Goal: Subscribe to service/newsletter

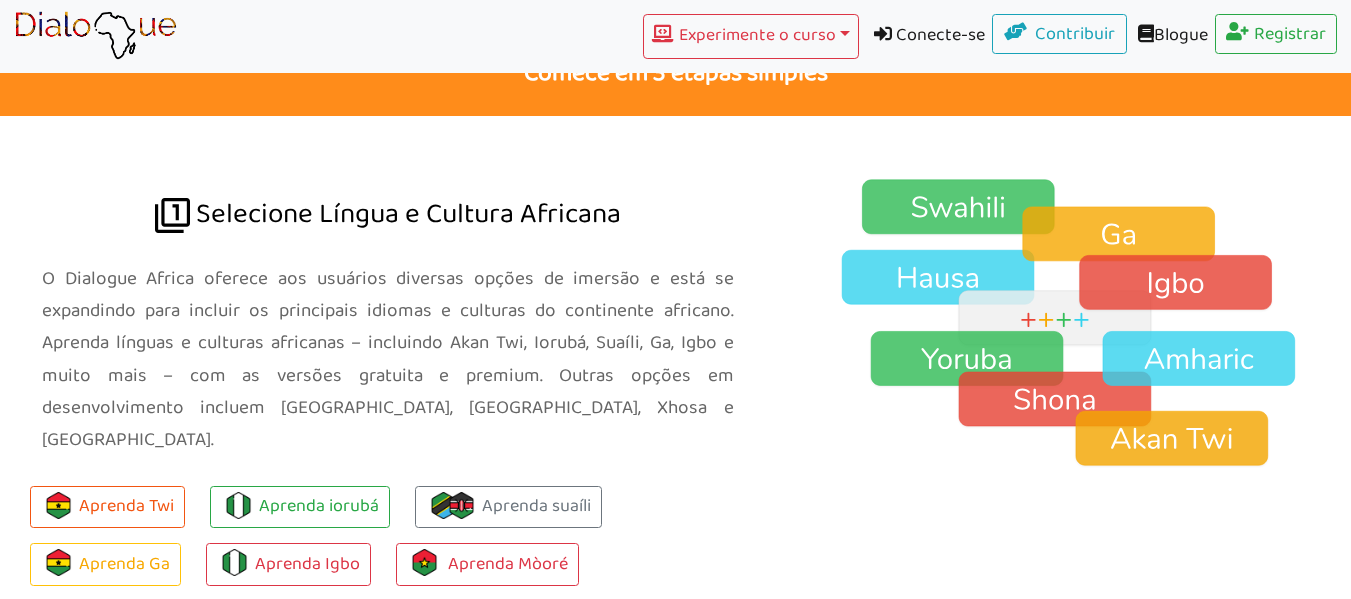
scroll to position [1500, 0]
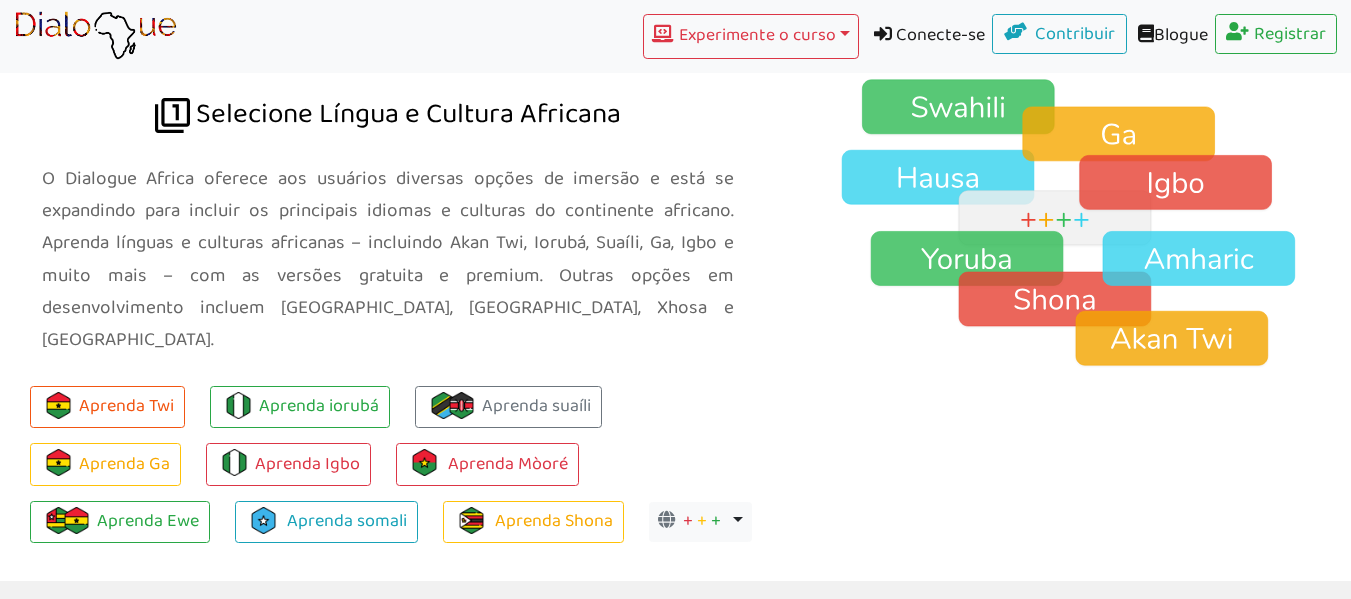
scroll to position [1699, 0]
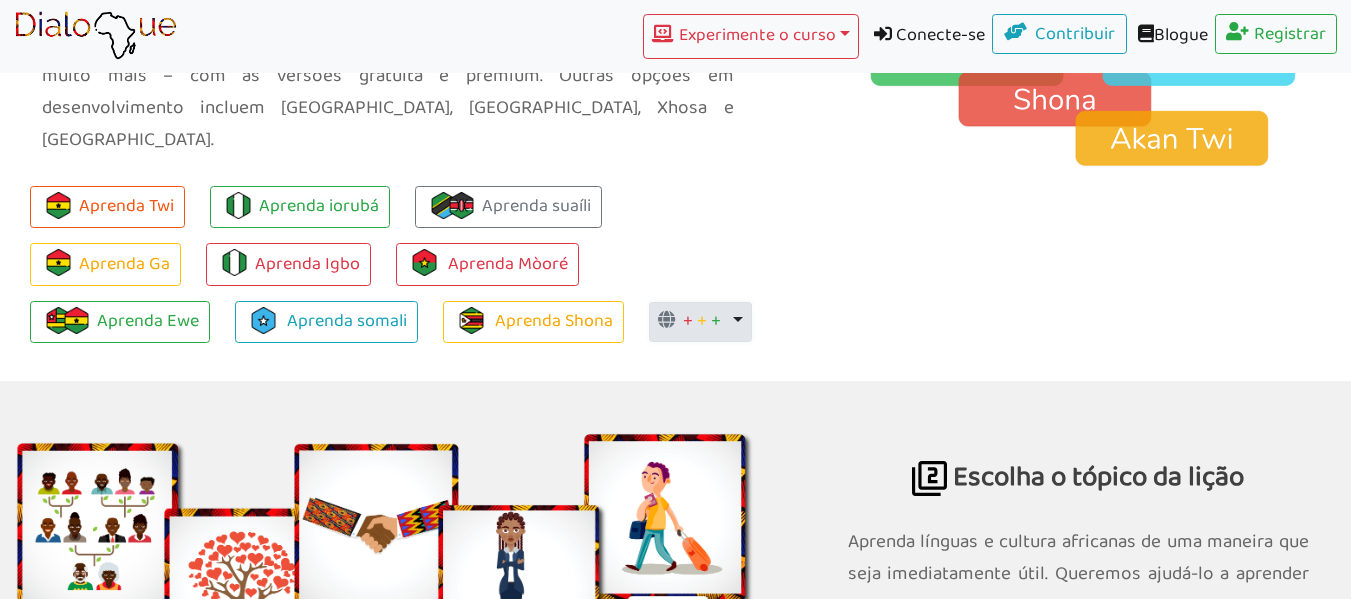
click at [731, 302] on button "+ + + Alternar menu suspenso" at bounding box center [700, 322] width 103 height 40
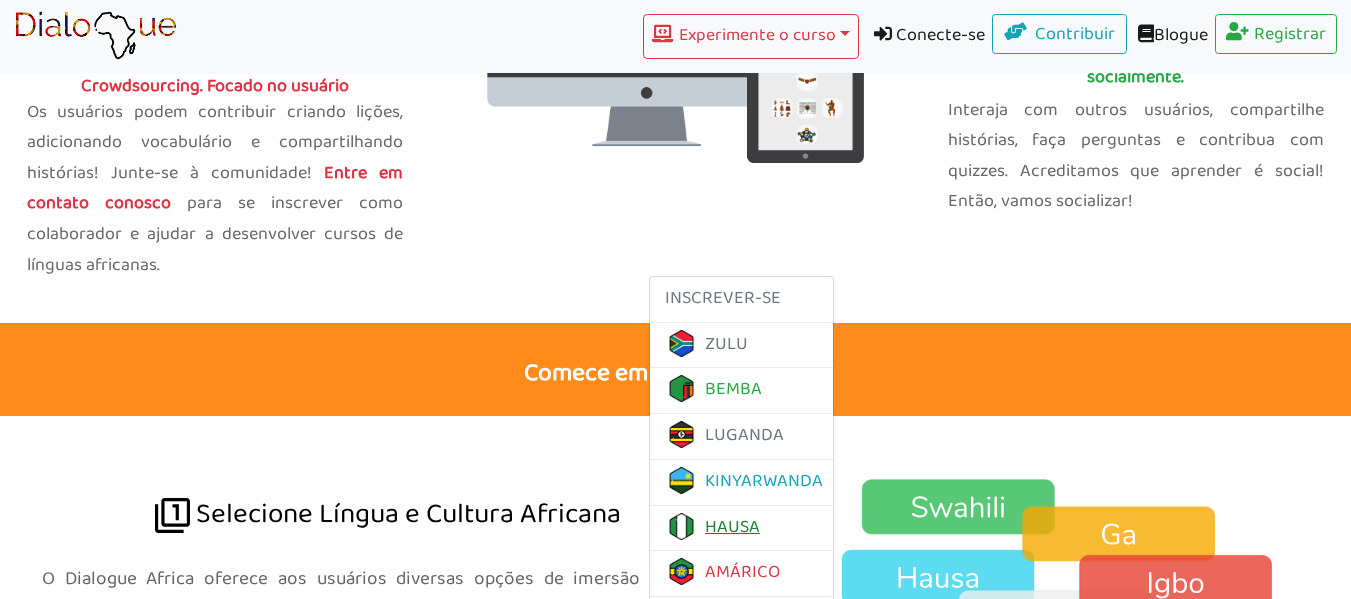
scroll to position [1200, 0]
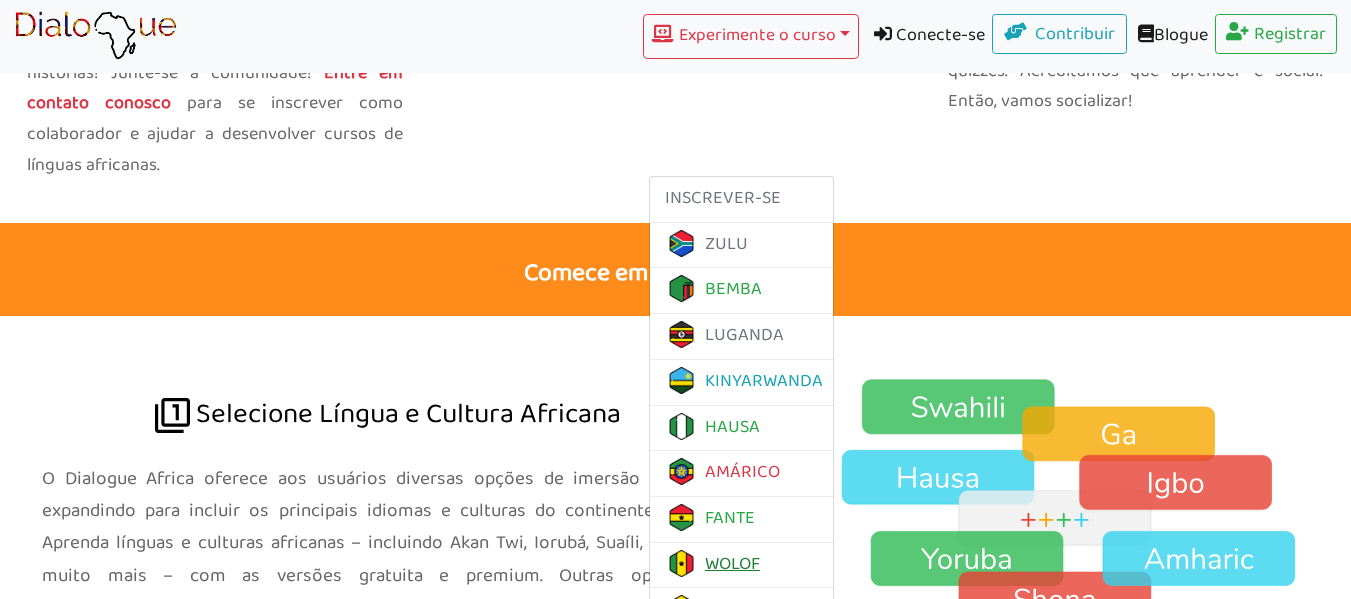
click at [710, 549] on font "WOLOF" at bounding box center [732, 564] width 55 height 31
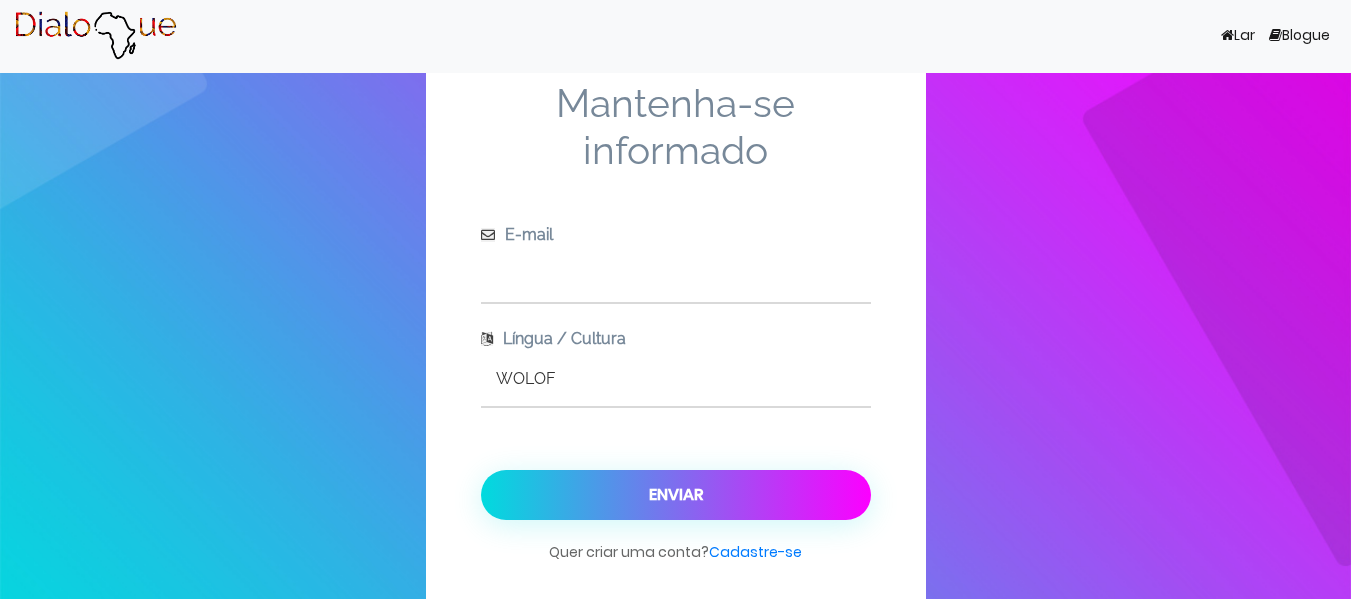
click at [620, 263] on input "text" at bounding box center [676, 274] width 390 height 55
type input "kyty.mrs@gmail.com"
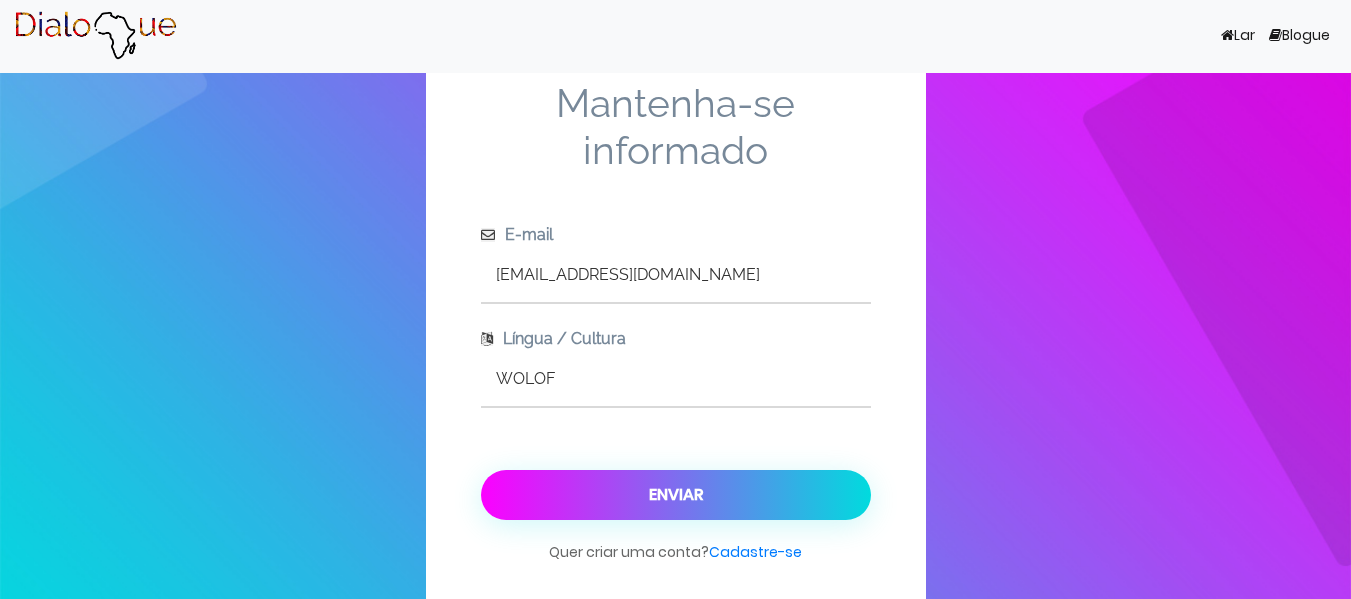
click at [666, 491] on font "Enviar" at bounding box center [676, 494] width 54 height 23
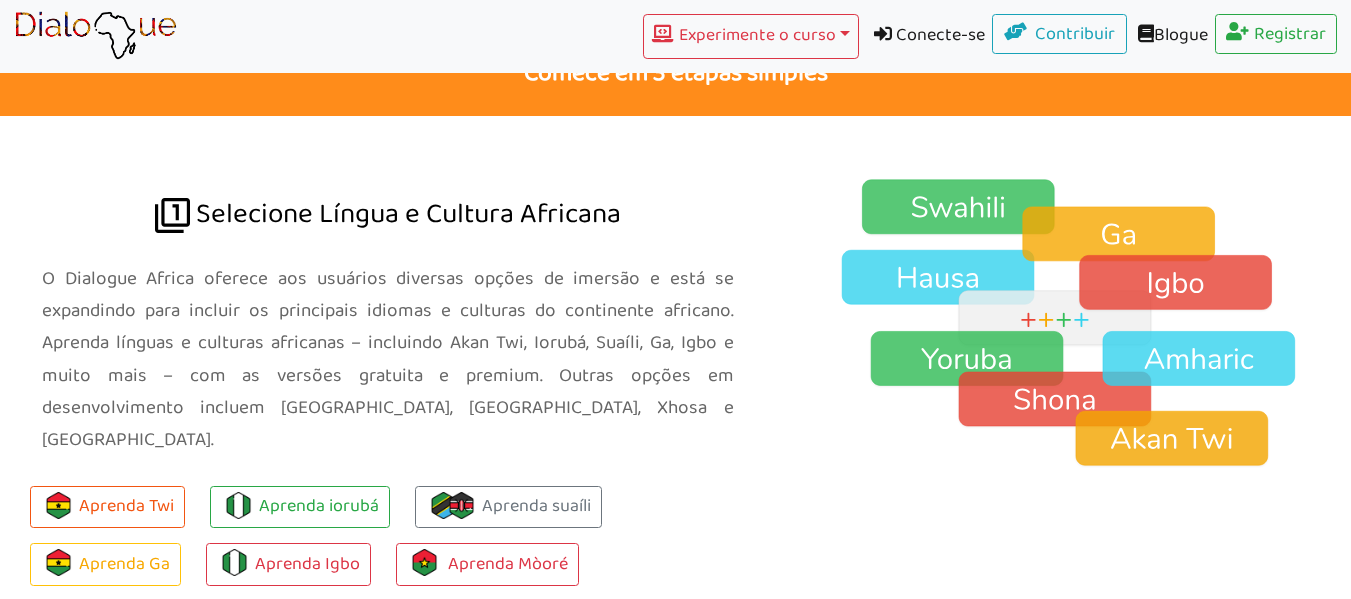
scroll to position [1699, 0]
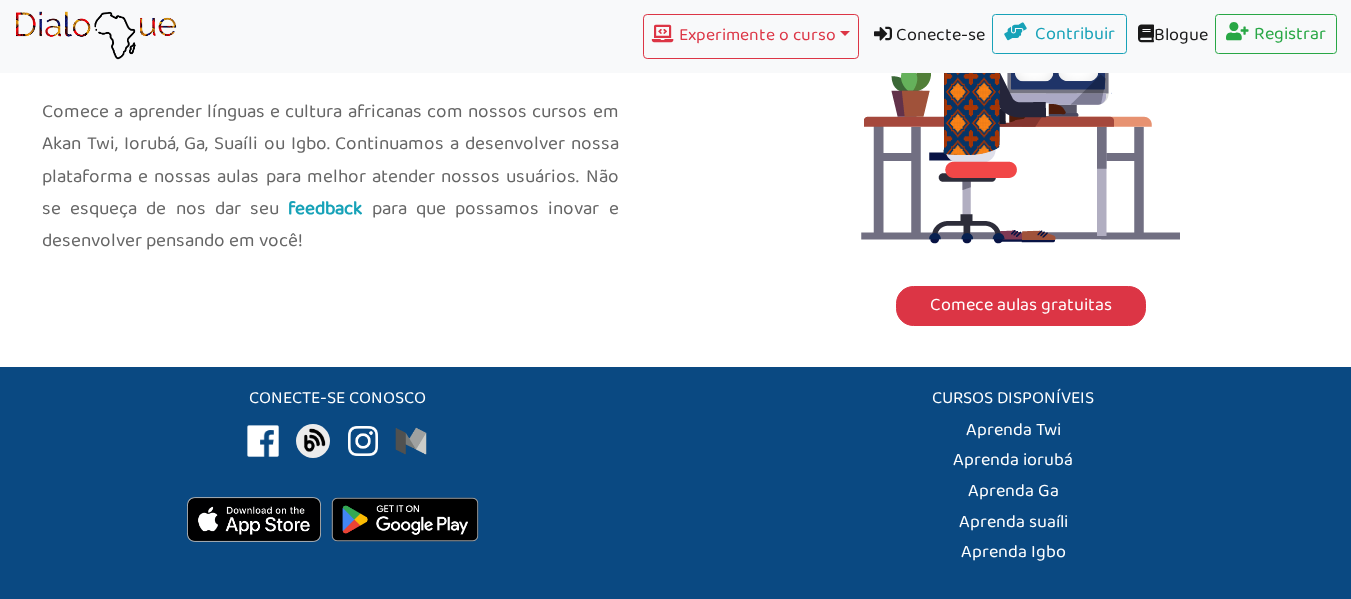
scroll to position [2560, 0]
